Goal: Check status: Check status

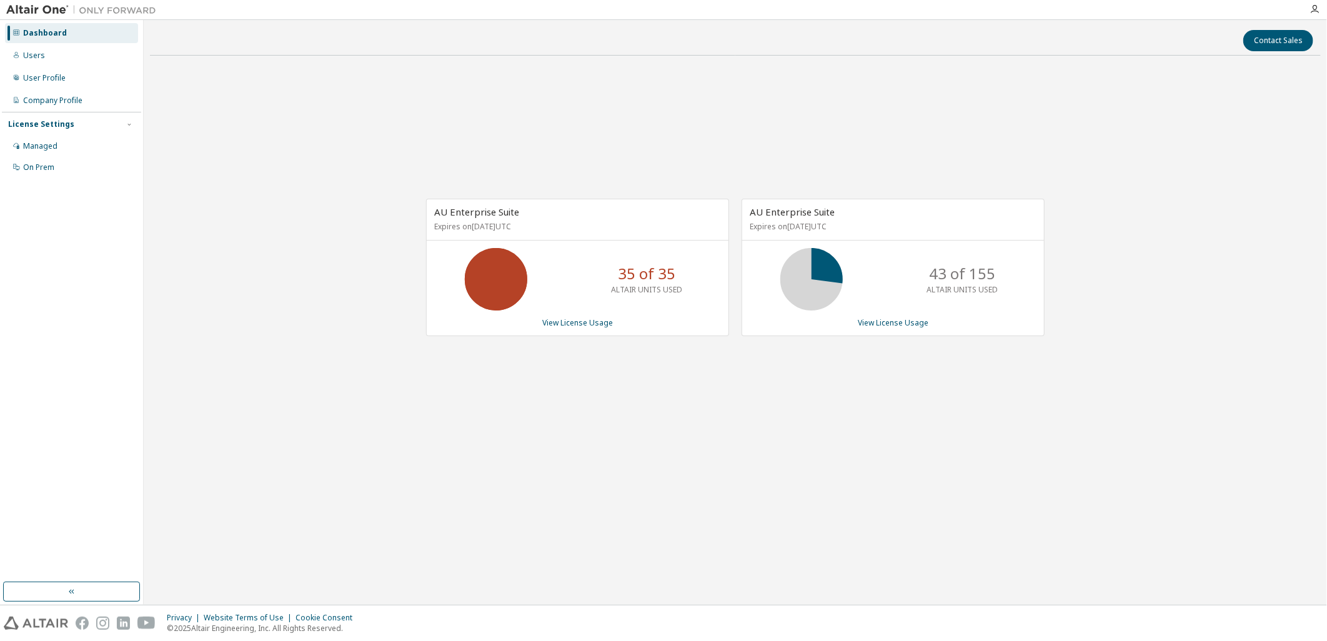
click at [590, 328] on div "AU Enterprise Suite Expires on [DATE] UTC 35 of 35 ALTAIR UNITS USED View Licen…" at bounding box center [577, 267] width 303 height 137
click at [591, 317] on link "View License Usage" at bounding box center [577, 322] width 71 height 11
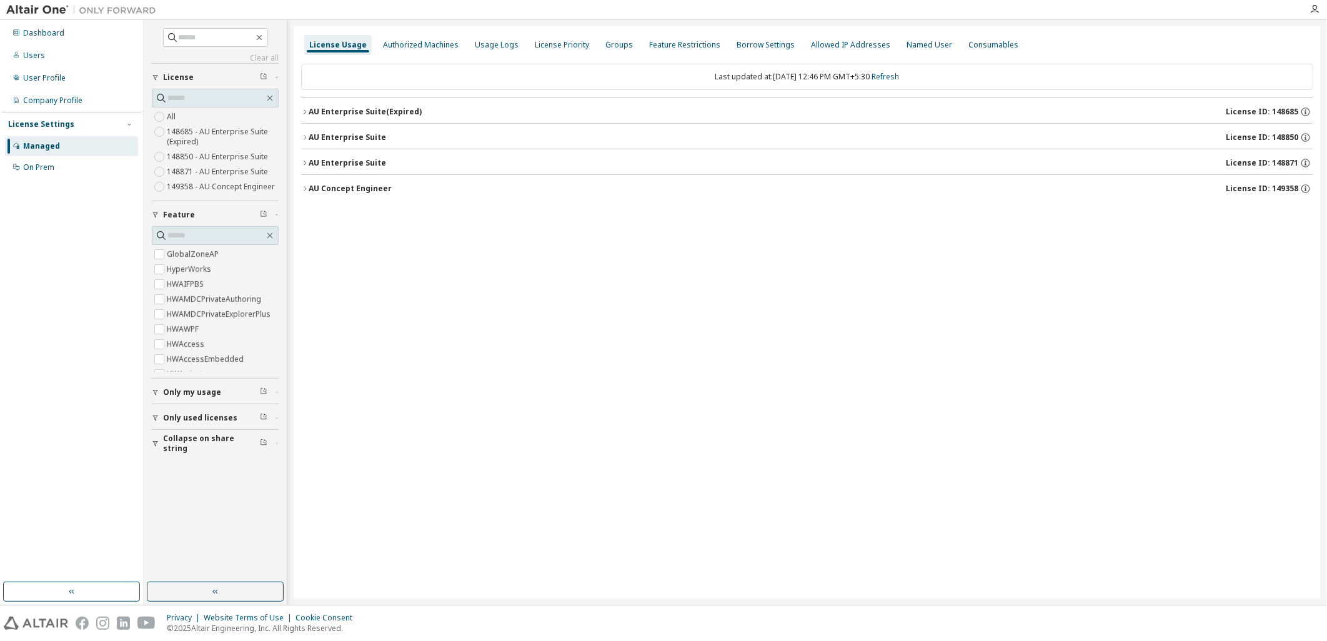
click at [303, 134] on icon "button" at bounding box center [304, 137] width 7 height 7
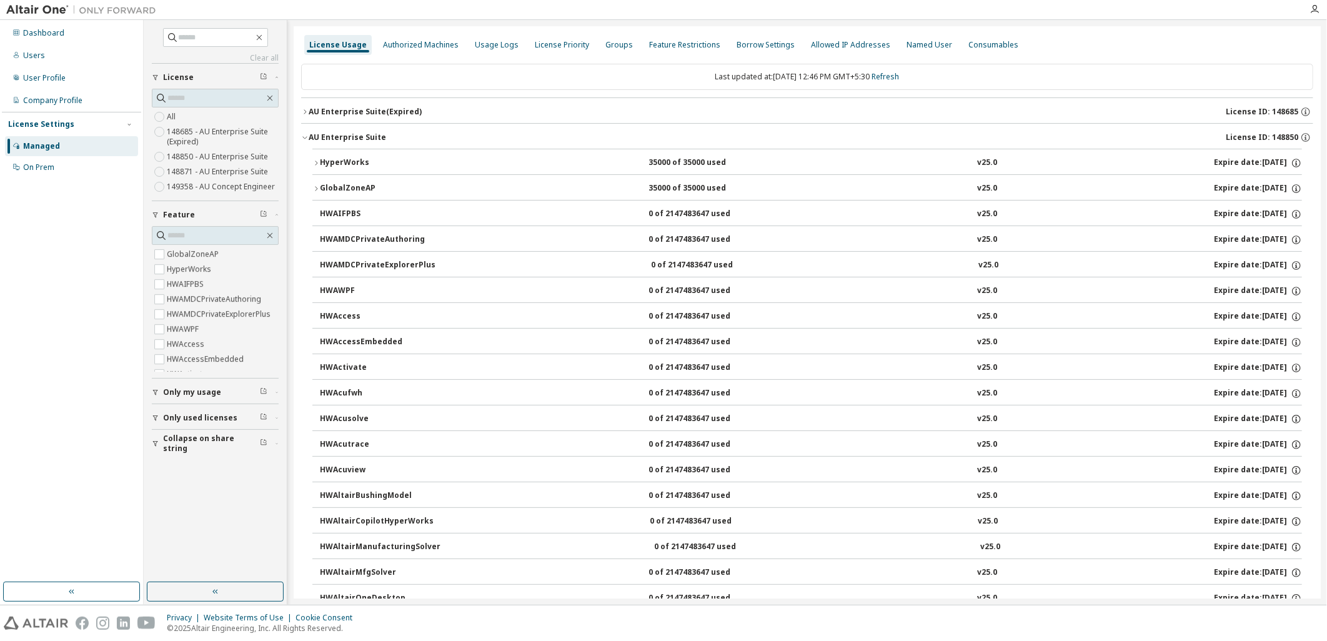
drag, startPoint x: 321, startPoint y: 160, endPoint x: 334, endPoint y: 166, distance: 14.5
click at [320, 160] on div "HyperWorks" at bounding box center [376, 162] width 112 height 11
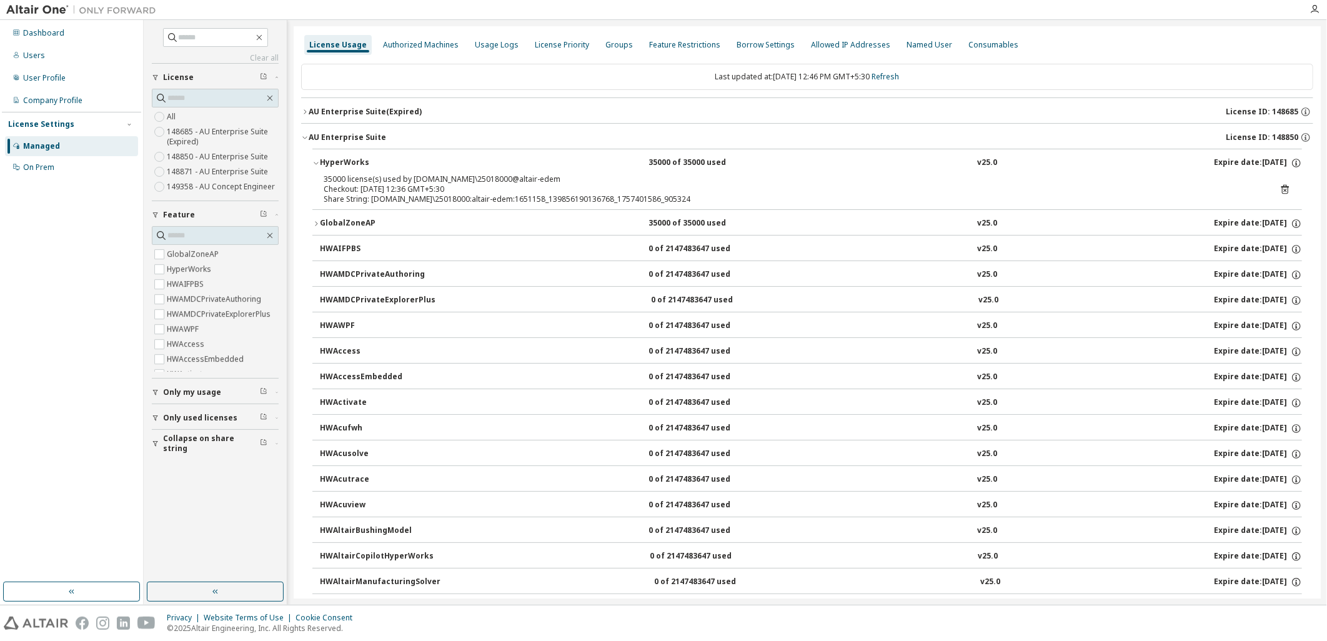
click at [1279, 183] on div "35000 license(s) used by corp.mahindra.com\25018000@altair-edem Checkout: 2025-…" at bounding box center [807, 189] width 967 height 30
click at [1280, 189] on icon at bounding box center [1284, 189] width 11 height 11
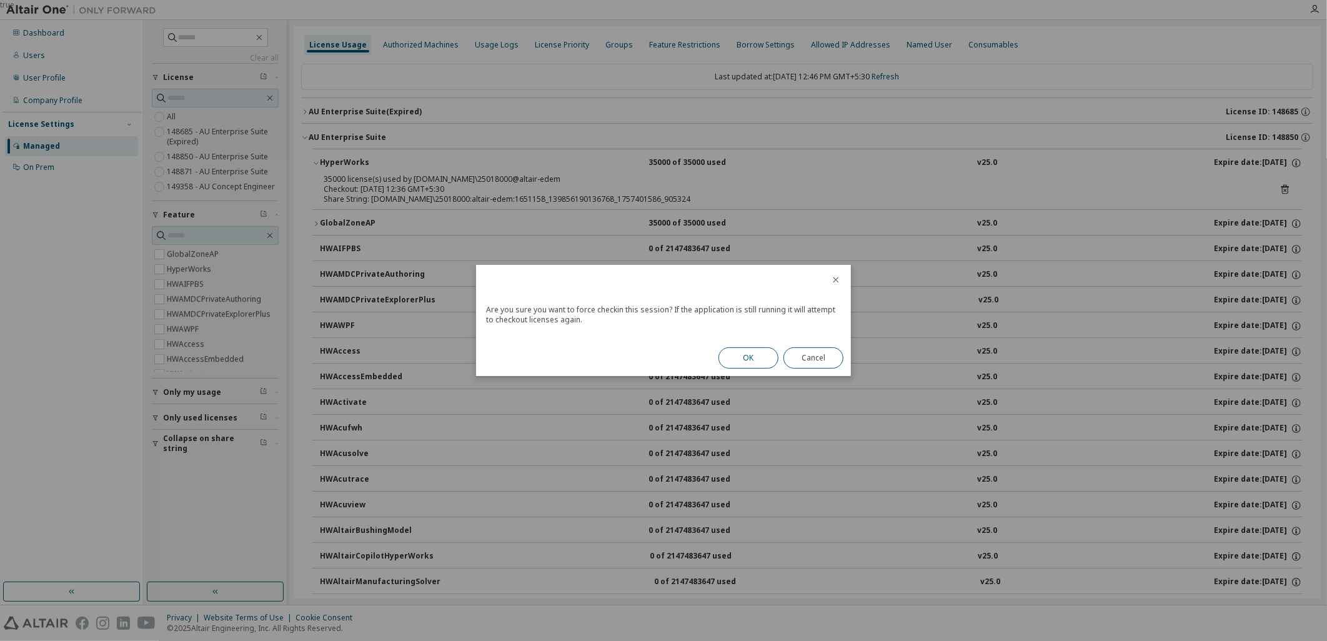
click at [747, 364] on button "OK" at bounding box center [748, 357] width 60 height 21
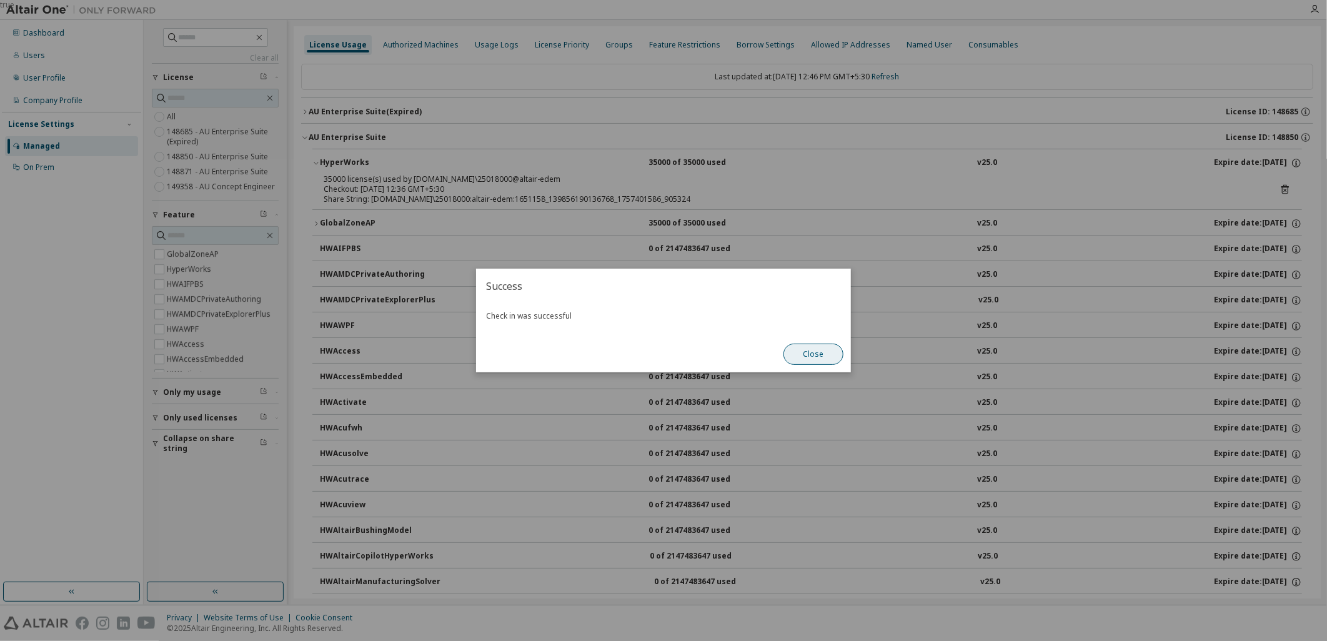
click at [828, 357] on button "Close" at bounding box center [813, 354] width 60 height 21
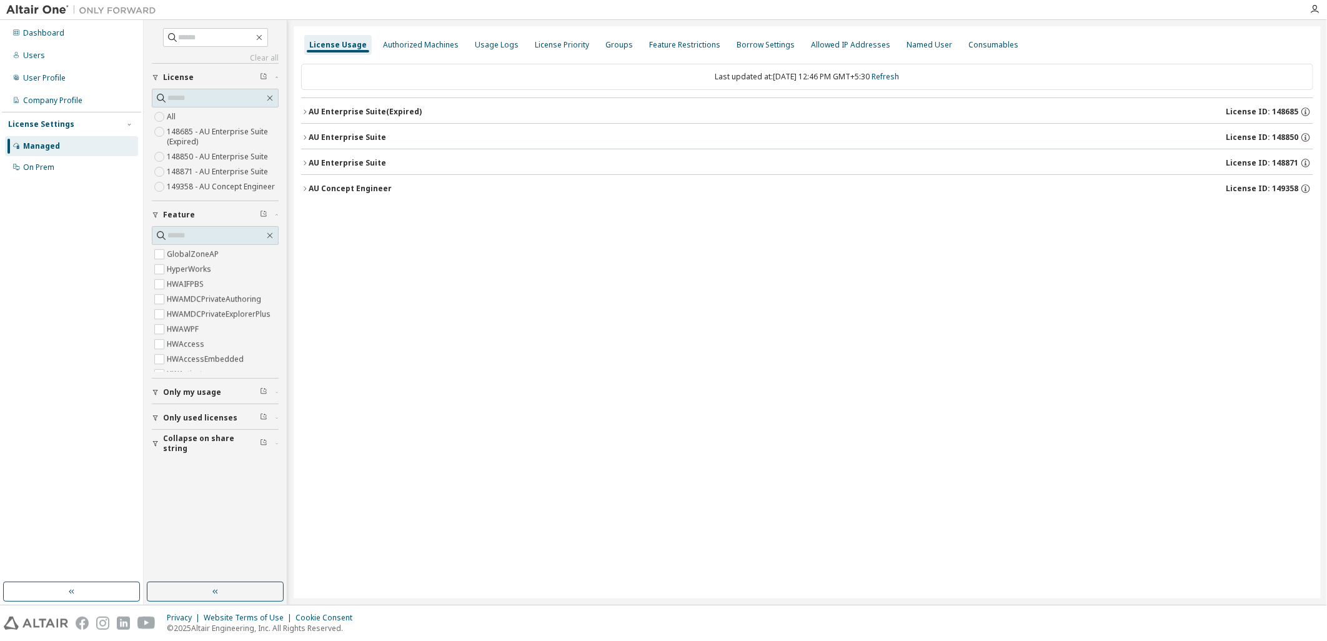
click at [302, 131] on button "AU Enterprise Suite License ID: 148850" at bounding box center [807, 137] width 1012 height 27
